Goal: Task Accomplishment & Management: Manage account settings

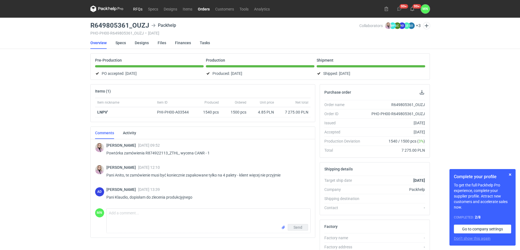
click at [135, 8] on link "RFQs" at bounding box center [137, 9] width 15 height 7
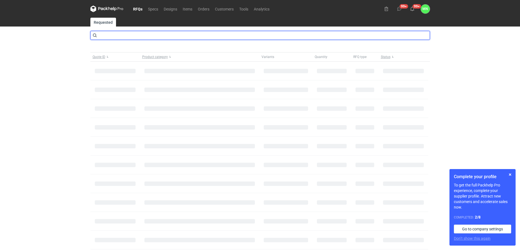
click at [115, 37] on input "text" at bounding box center [260, 35] width 340 height 9
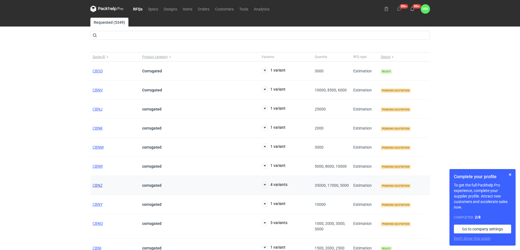
click at [99, 185] on span "CBNZ" at bounding box center [98, 185] width 10 height 4
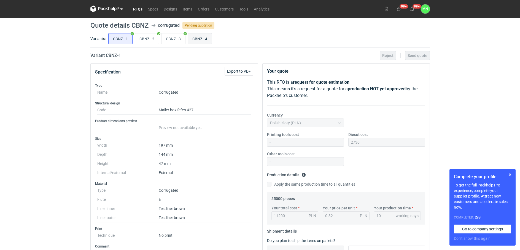
click at [204, 35] on input "CBNZ - 4" at bounding box center [200, 38] width 24 height 10
radio input "true"
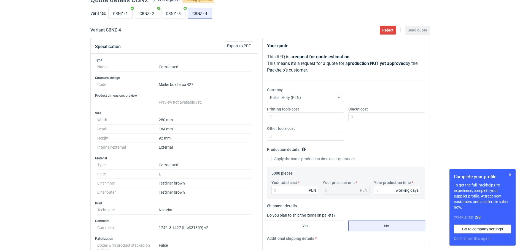
scroll to position [173, 0]
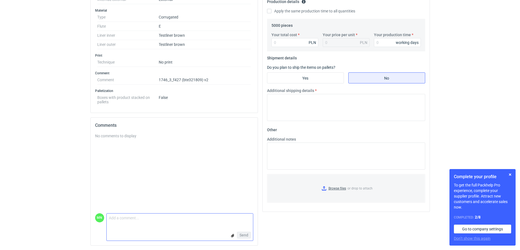
click at [140, 222] on textarea "Comment message" at bounding box center [180, 219] width 146 height 12
type textarea "proszę o załącznik z konstrukcją"
click at [247, 235] on span "Send" at bounding box center [244, 235] width 9 height 4
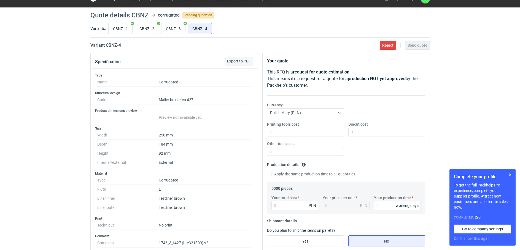
scroll to position [1, 0]
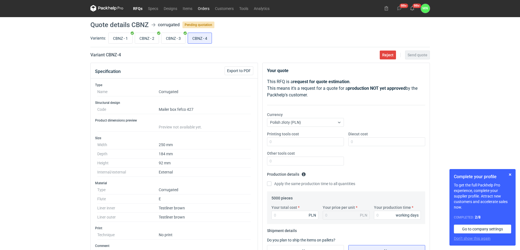
click at [202, 8] on link "Orders" at bounding box center [203, 8] width 17 height 7
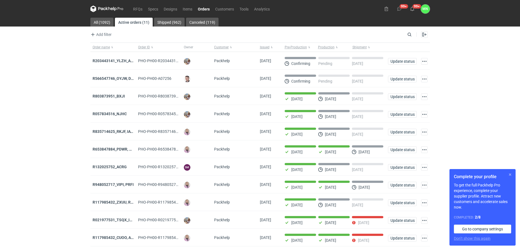
click at [511, 173] on button "button" at bounding box center [510, 174] width 7 height 7
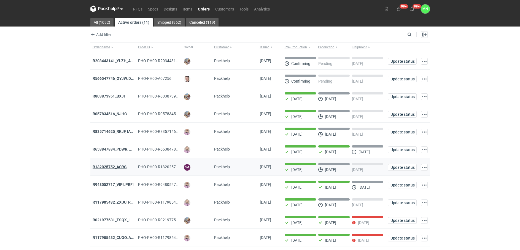
click at [111, 168] on strong "R132025752_ACRG" at bounding box center [110, 166] width 34 height 4
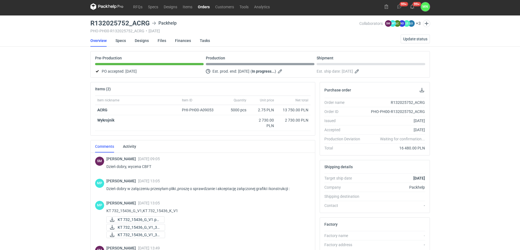
scroll to position [1, 0]
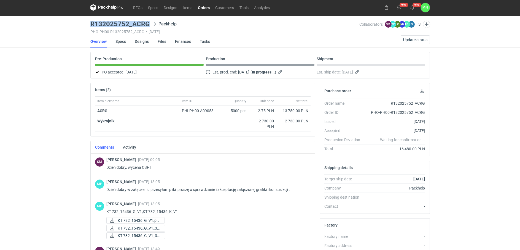
drag, startPoint x: 149, startPoint y: 21, endPoint x: 92, endPoint y: 20, distance: 56.8
click at [92, 21] on h3 "R132025752_ACRG" at bounding box center [119, 24] width 59 height 7
copy h3 "R132025752_ACRG"
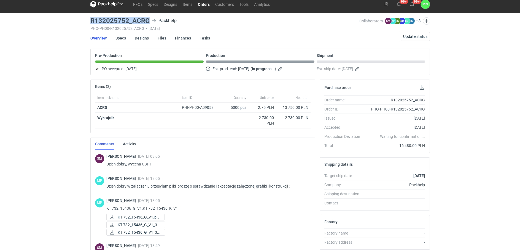
scroll to position [0, 0]
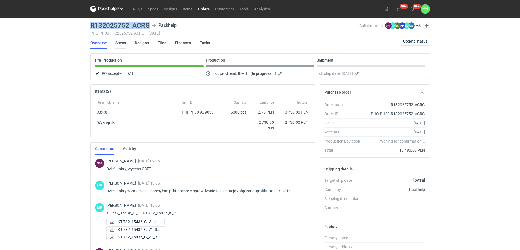
click at [124, 41] on link "Specs" at bounding box center [121, 43] width 10 height 12
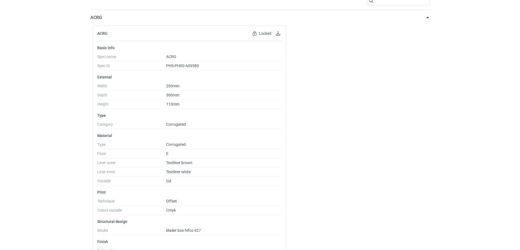
scroll to position [69, 0]
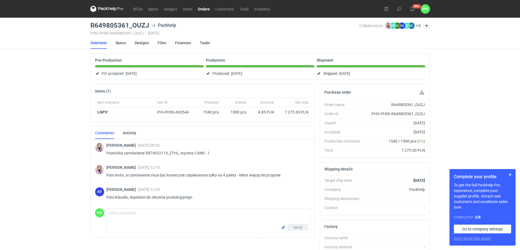
click at [204, 9] on link "Orders" at bounding box center [203, 9] width 17 height 7
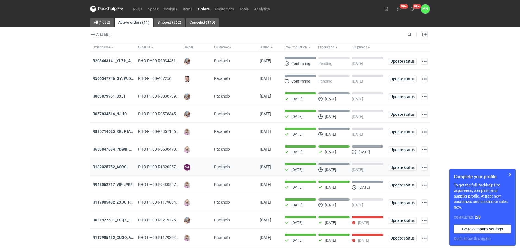
click at [125, 168] on strong "R132025752_ACRG" at bounding box center [110, 166] width 34 height 4
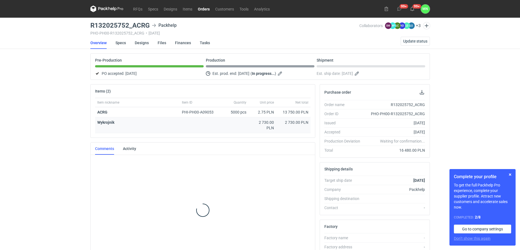
scroll to position [17, 0]
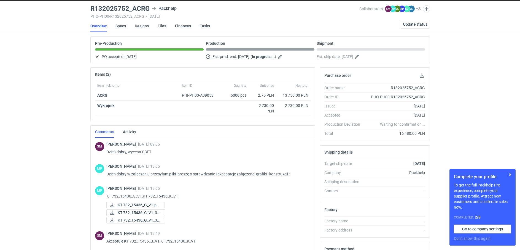
click at [119, 12] on h3 "R132025752_ACRG" at bounding box center [119, 8] width 59 height 7
copy h3 "R132025752_ACRG"
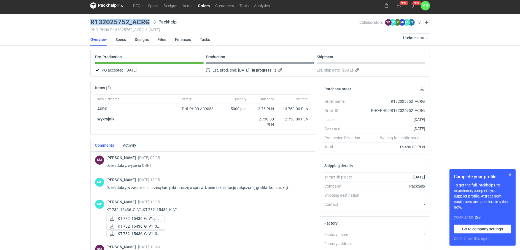
scroll to position [0, 0]
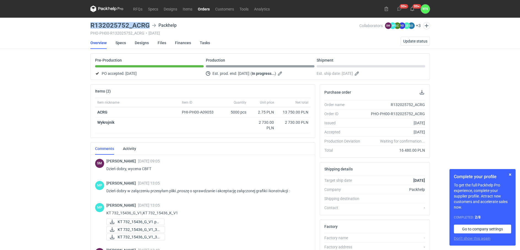
click at [203, 8] on link "Orders" at bounding box center [203, 9] width 17 height 7
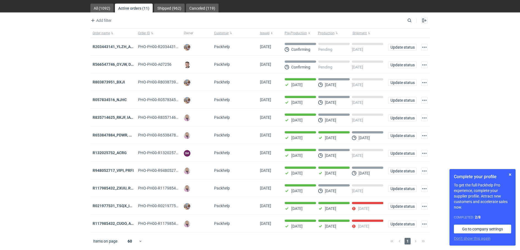
scroll to position [17, 0]
click at [510, 172] on button "button" at bounding box center [510, 174] width 7 height 7
